Goal: Task Accomplishment & Management: Use online tool/utility

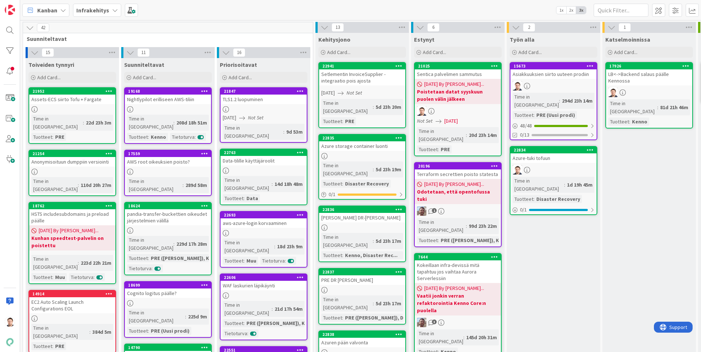
click at [551, 154] on div "Azure-tuki tofuun" at bounding box center [553, 157] width 86 height 9
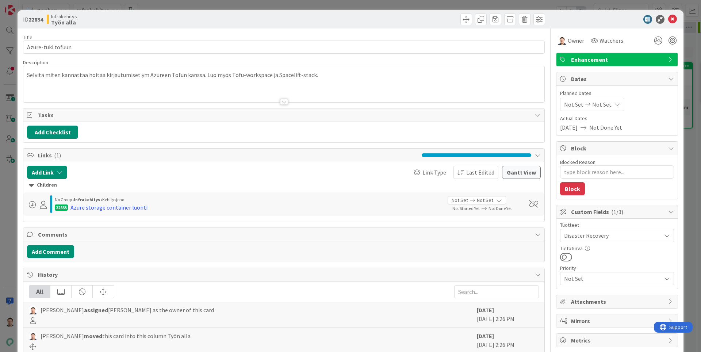
type textarea "x"
click at [671, 18] on icon at bounding box center [672, 19] width 9 height 9
